Goal: Download file/media

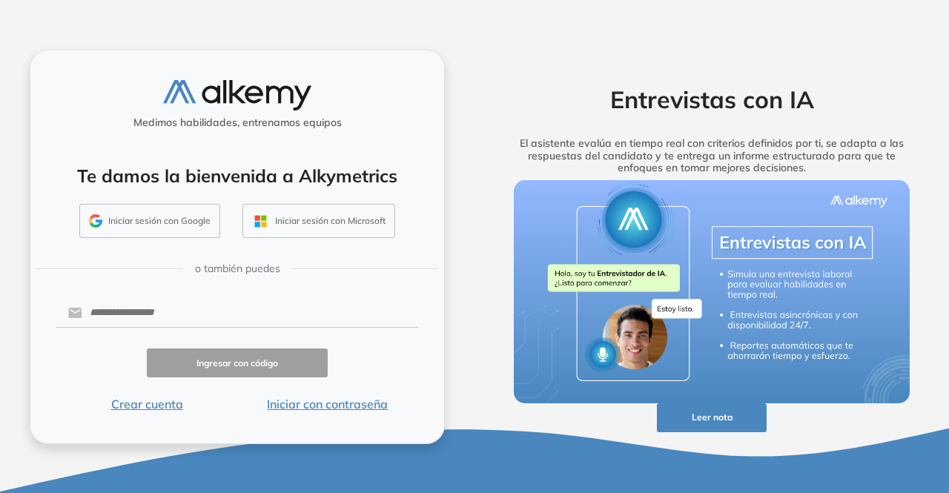
click at [176, 228] on button "Iniciar sesión con Google" at bounding box center [149, 221] width 141 height 34
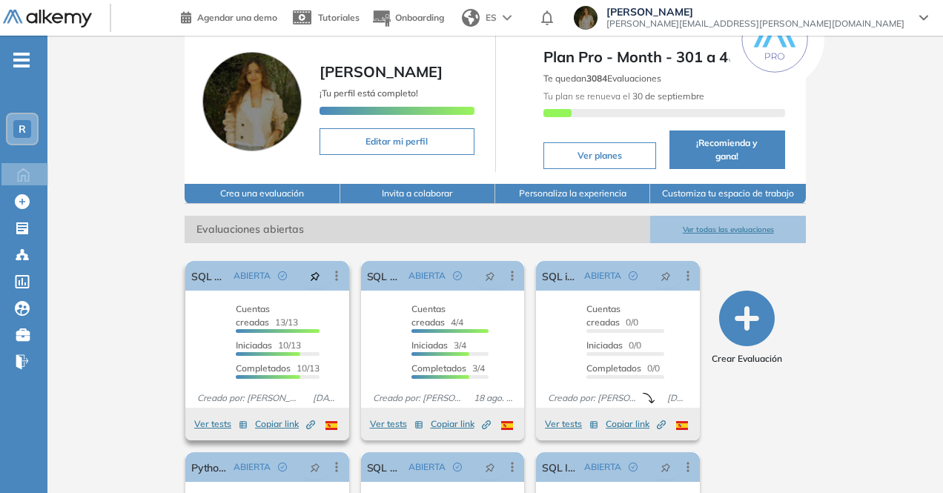
scroll to position [148, 0]
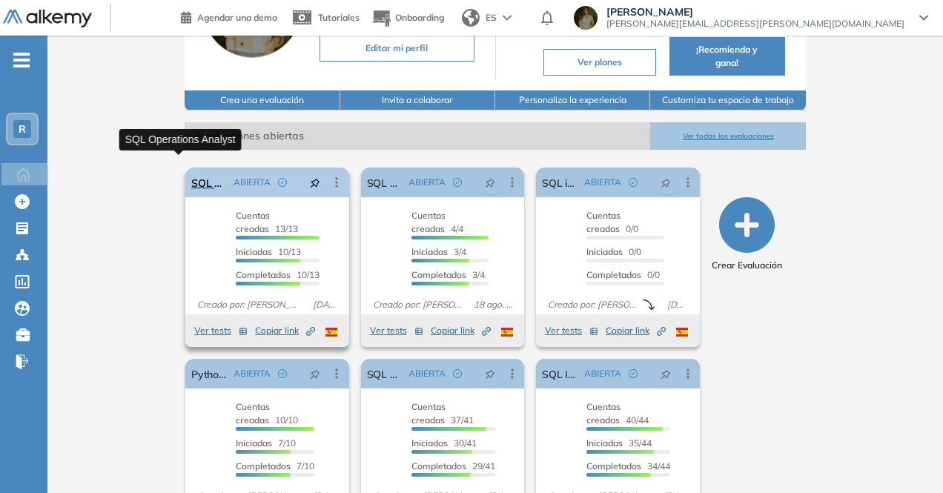
click at [192, 170] on link "SQL Operations Analyst" at bounding box center [209, 183] width 36 height 30
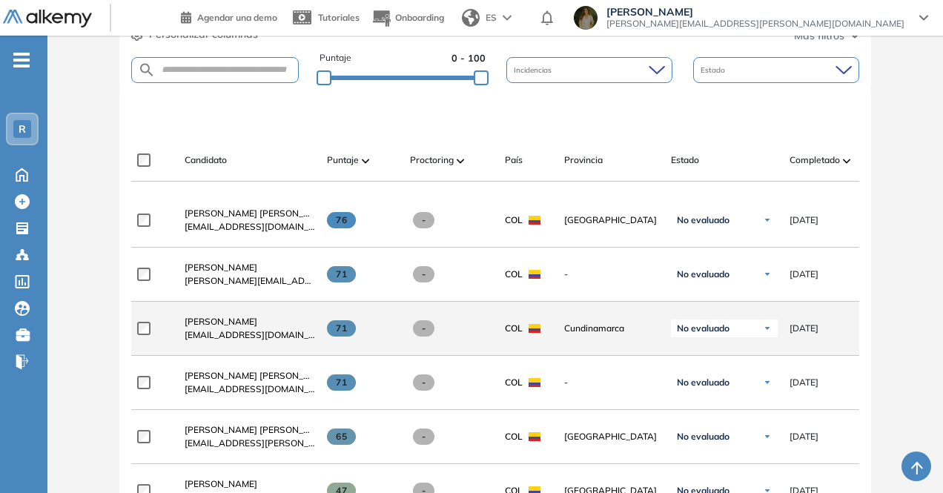
scroll to position [445, 0]
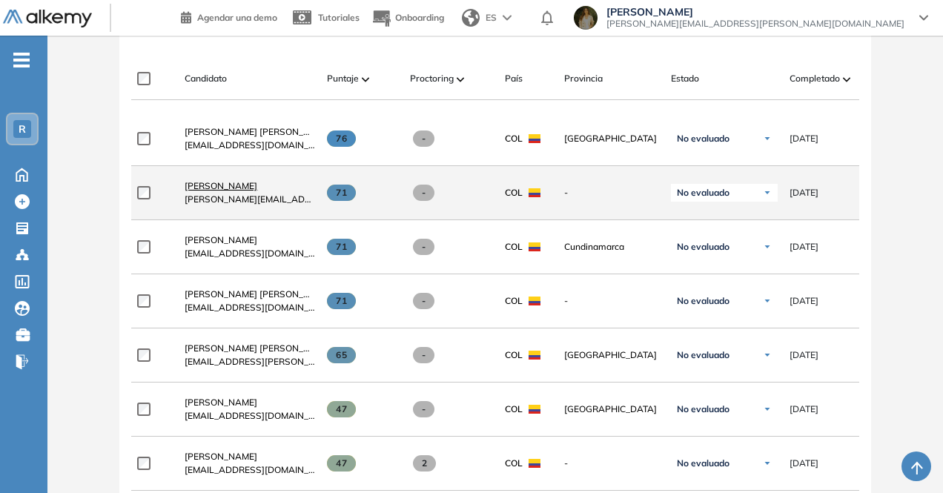
click at [215, 190] on span "[PERSON_NAME]" at bounding box center [221, 185] width 73 height 11
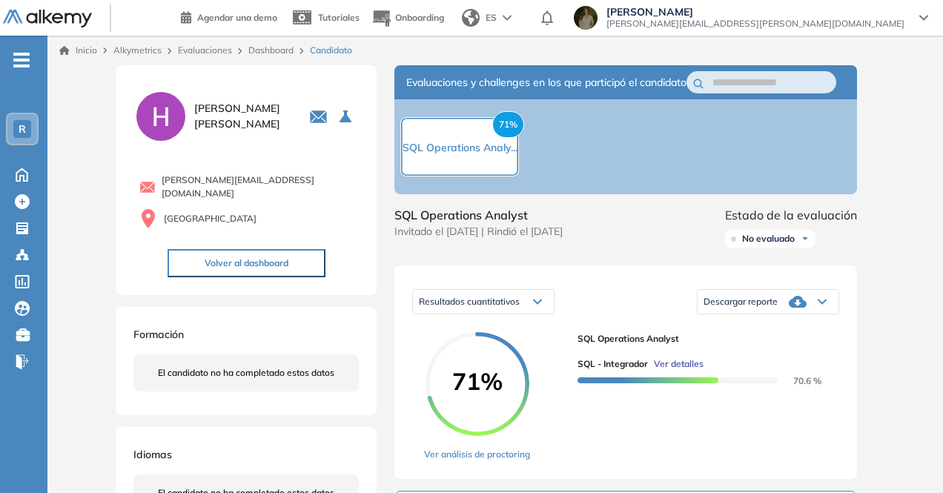
click at [780, 316] on div "Descargar reporte" at bounding box center [767, 302] width 141 height 30
click at [749, 331] on li "Descargar informe completo" at bounding box center [759, 323] width 110 height 15
